Goal: Find specific page/section: Find specific page/section

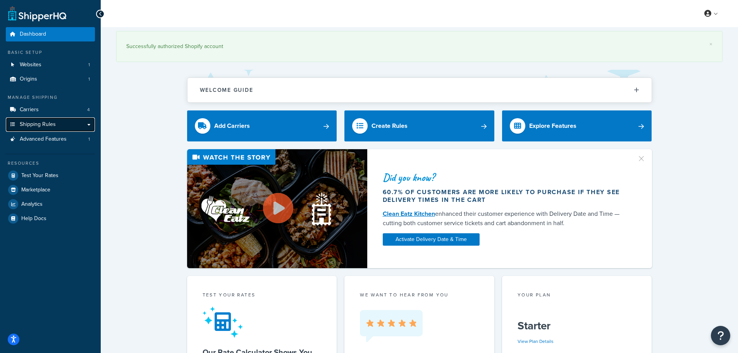
click at [43, 126] on span "Shipping Rules" at bounding box center [38, 124] width 36 height 7
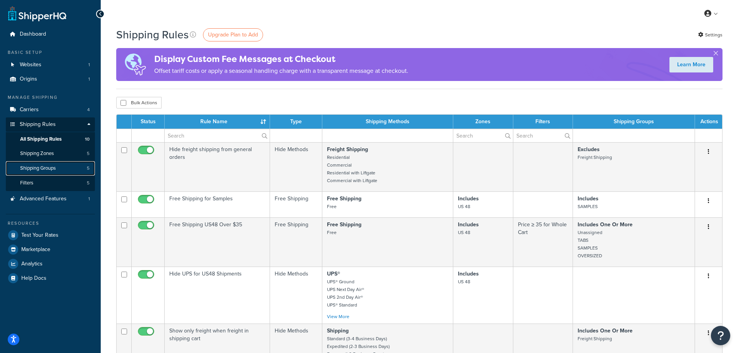
click at [47, 170] on span "Shipping Groups" at bounding box center [38, 168] width 36 height 7
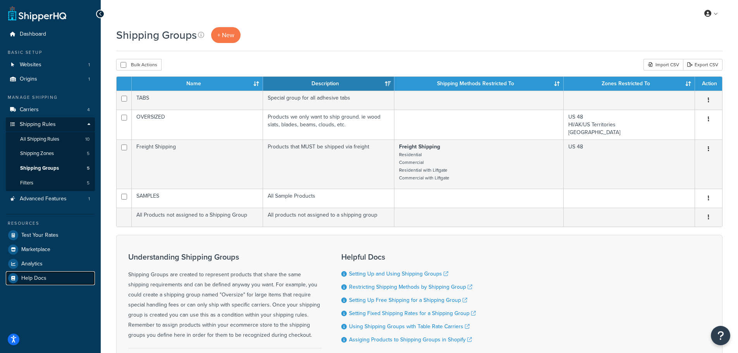
click at [44, 280] on span "Help Docs" at bounding box center [33, 278] width 25 height 7
